Goal: Task Accomplishment & Management: Manage account settings

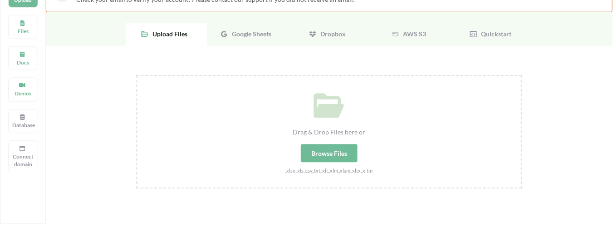
scroll to position [91, 0]
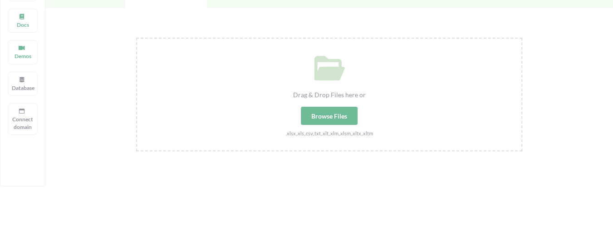
drag, startPoint x: 161, startPoint y: 160, endPoint x: 167, endPoint y: 160, distance: 6.4
click at [164, 160] on div "Drag & Drop Files here or Browse Files .xlsx,.xls,.csv,.txt,.xlt,.xlm,.xlsm,.xl…" at bounding box center [328, 188] width 567 height 361
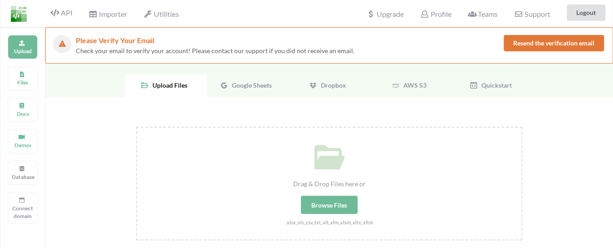
scroll to position [0, 0]
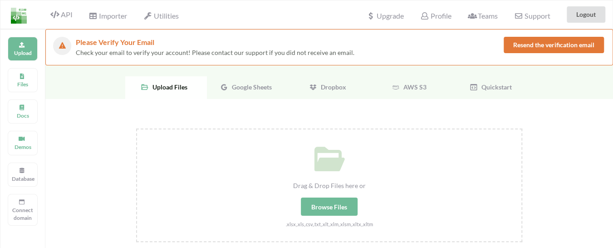
click at [243, 88] on span "Google Sheets" at bounding box center [250, 87] width 44 height 8
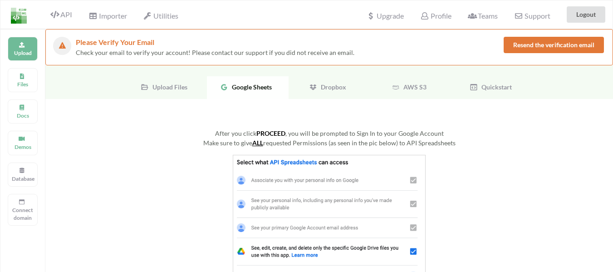
drag, startPoint x: 535, startPoint y: 43, endPoint x: 336, endPoint y: 80, distance: 202.9
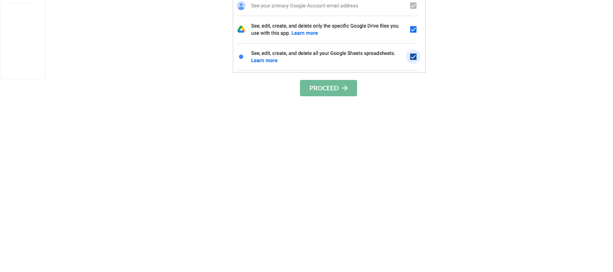
scroll to position [227, 0]
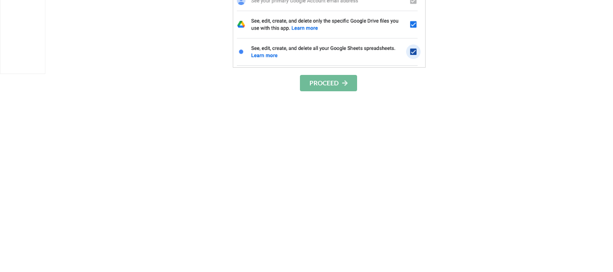
click at [335, 85] on button "PROCEED" at bounding box center [328, 83] width 57 height 16
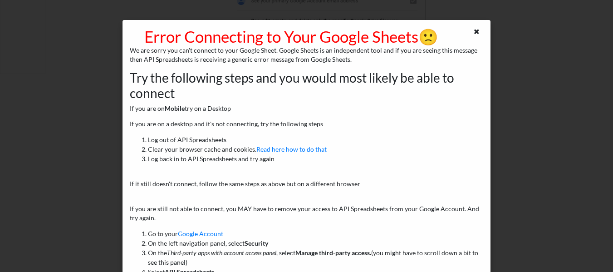
scroll to position [0, 0]
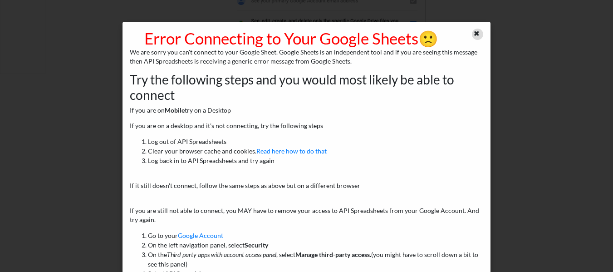
click at [473, 33] on icon at bounding box center [477, 32] width 8 height 6
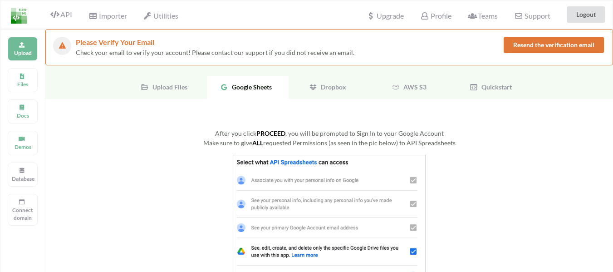
click at [522, 46] on button "Resend the verification email" at bounding box center [553, 45] width 100 height 16
click at [267, 89] on span "Google Sheets" at bounding box center [250, 87] width 44 height 8
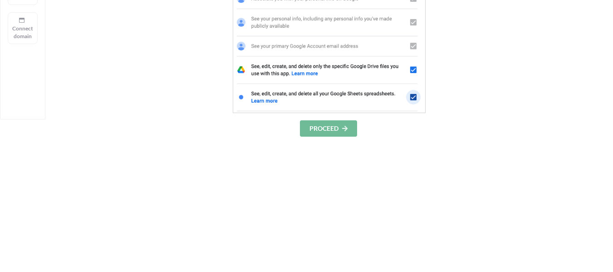
click at [333, 131] on button "PROCEED" at bounding box center [328, 128] width 57 height 16
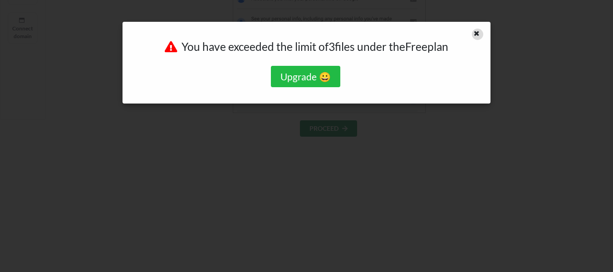
click at [478, 34] on icon at bounding box center [477, 32] width 8 height 6
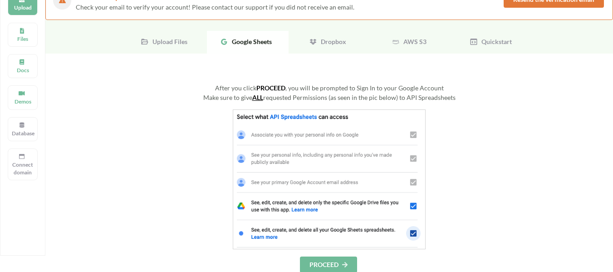
scroll to position [0, 0]
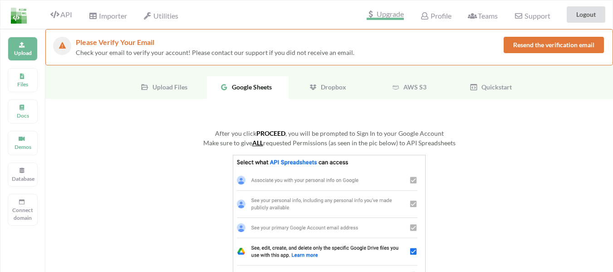
click at [393, 19] on span "Upgrade" at bounding box center [384, 15] width 37 height 10
